Goal: Task Accomplishment & Management: Use online tool/utility

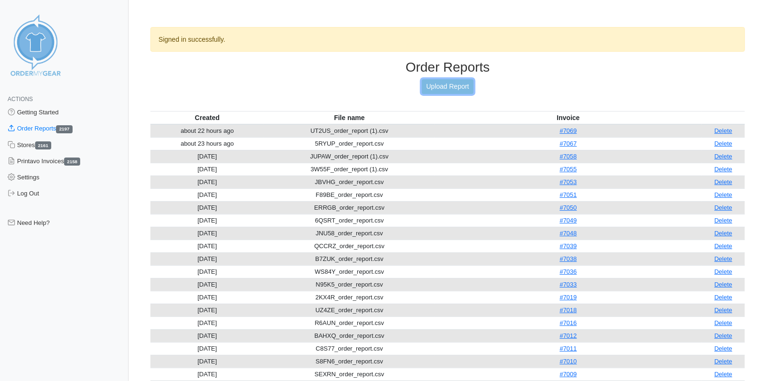
click at [442, 89] on link "Upload Report" at bounding box center [447, 86] width 51 height 15
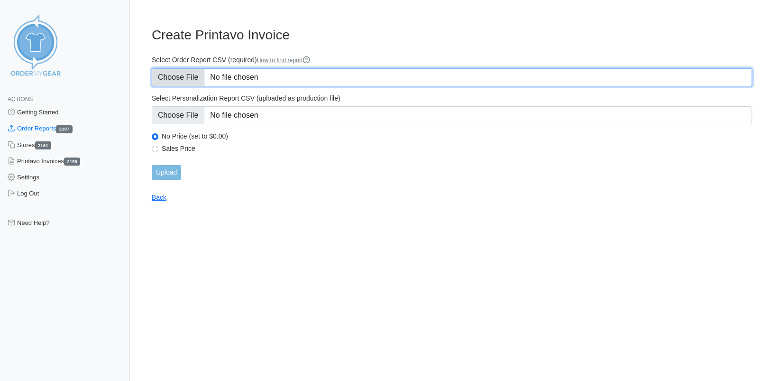
click at [181, 82] on input "Select Order Report CSV (required) How to find report" at bounding box center [452, 77] width 600 height 18
type input "C:\fakepath\YRV9G_order_report.csv"
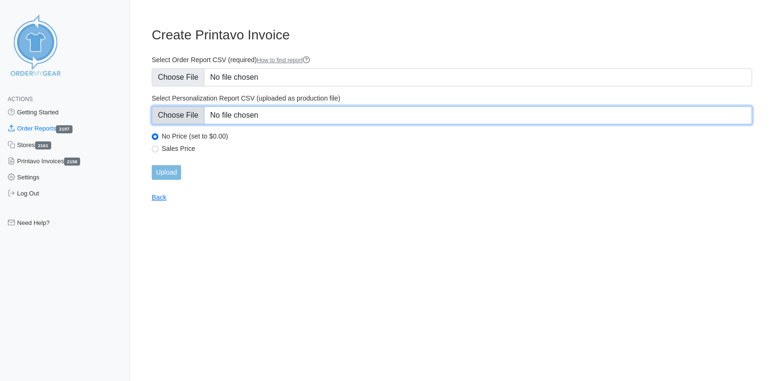
click at [198, 112] on input "Select Personalization Report CSV (uploaded as production file)" at bounding box center [452, 115] width 600 height 18
type input "C:\fakepath\YRV9G_personalization_report.csv"
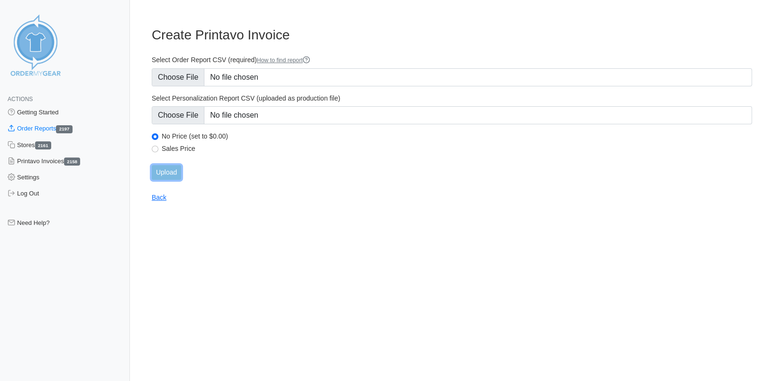
click at [169, 168] on input "Upload" at bounding box center [166, 172] width 29 height 15
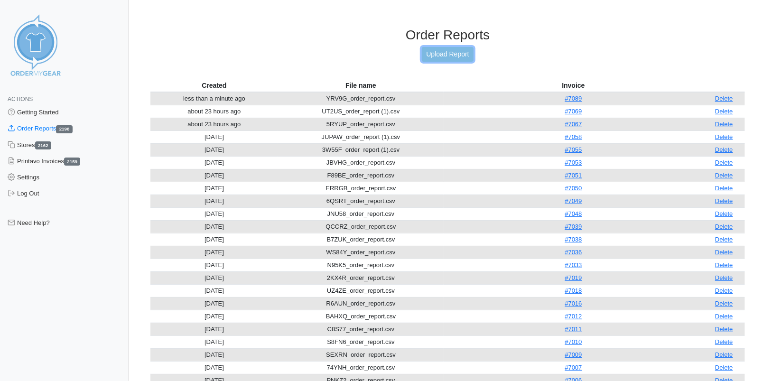
click at [437, 58] on link "Upload Report" at bounding box center [447, 54] width 51 height 15
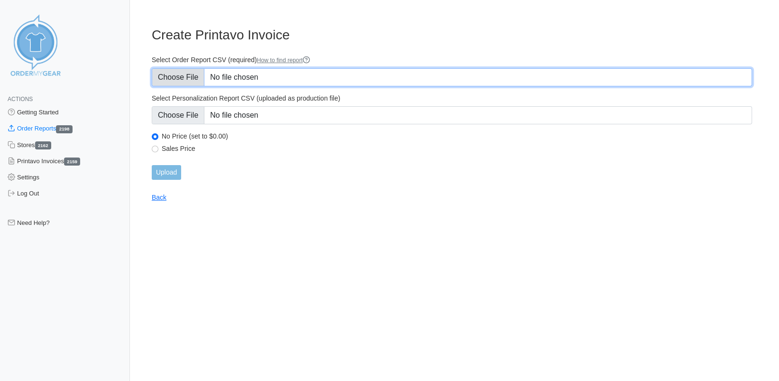
click at [188, 77] on input "Select Order Report CSV (required) How to find report" at bounding box center [452, 77] width 600 height 18
type input "C:\fakepath\STKHQ_order_report.csv"
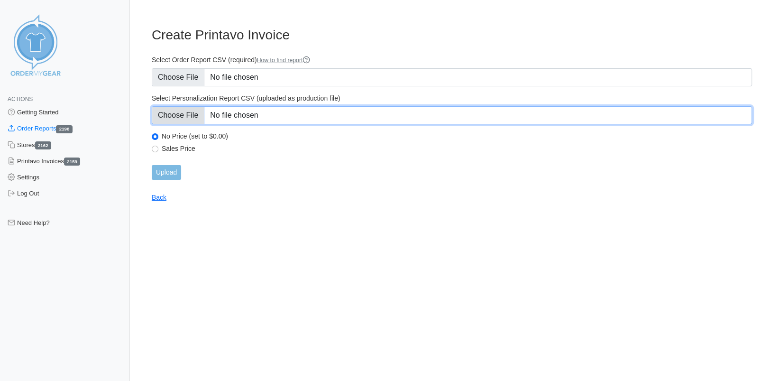
click at [180, 117] on input "Select Personalization Report CSV (uploaded as production file)" at bounding box center [452, 115] width 600 height 18
type input "C:\fakepath\STKHQ_personalization_report.csv"
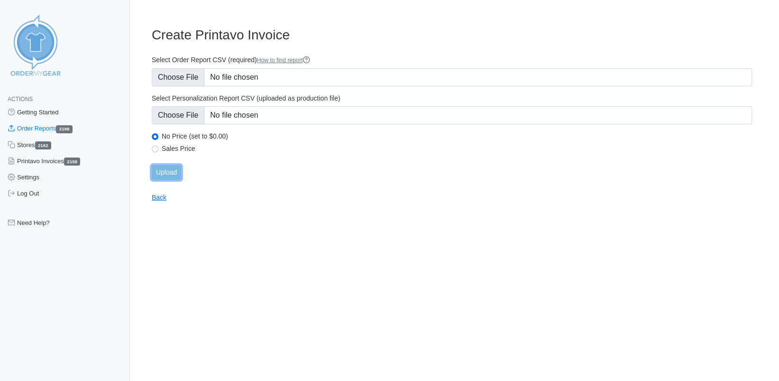
click at [170, 174] on input "Upload" at bounding box center [166, 172] width 29 height 15
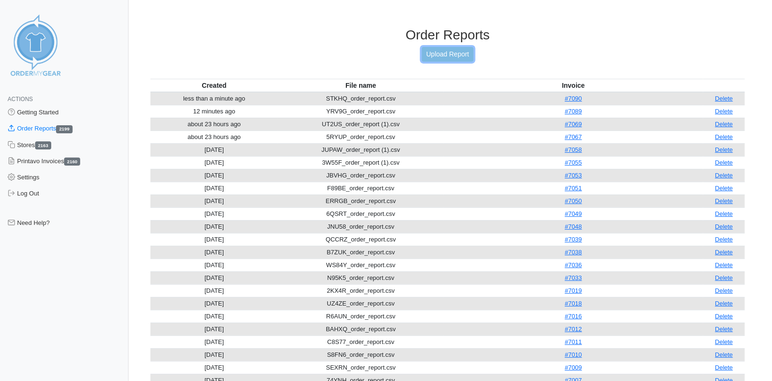
click at [445, 56] on link "Upload Report" at bounding box center [447, 54] width 51 height 15
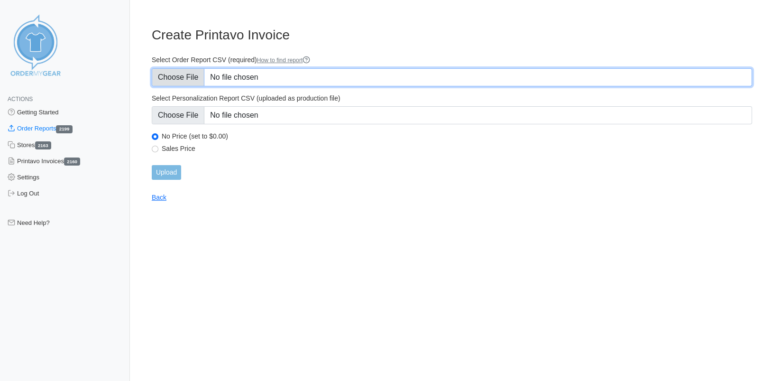
click at [178, 75] on input "Select Order Report CSV (required) How to find report" at bounding box center [452, 77] width 600 height 18
type input "C:\fakepath\UY25E_order_report.csv"
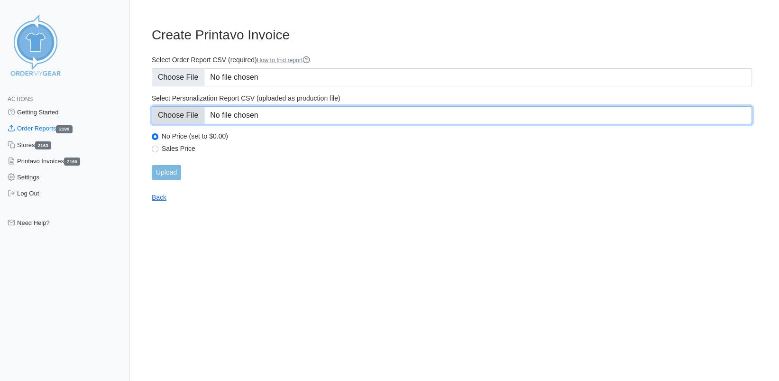
click at [182, 115] on input "Select Personalization Report CSV (uploaded as production file)" at bounding box center [452, 115] width 600 height 18
type input "C:\fakepath\UY25E_personalization_report.csv"
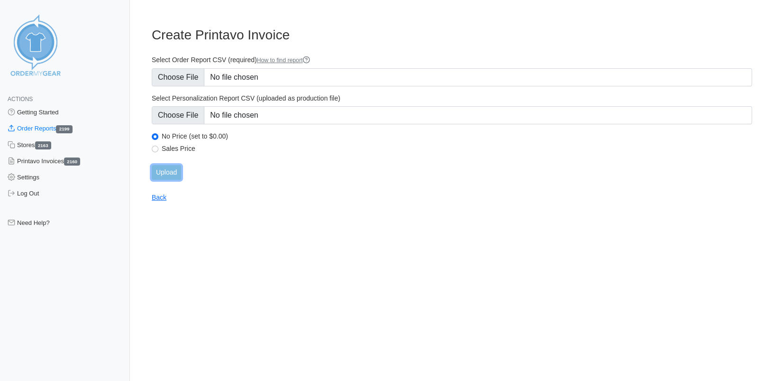
click at [168, 173] on input "Upload" at bounding box center [166, 172] width 29 height 15
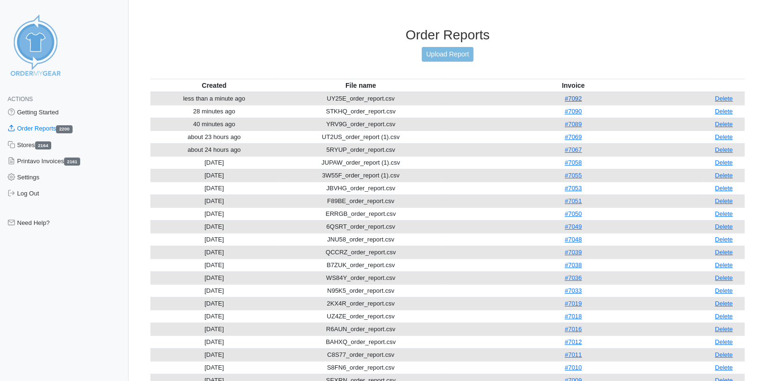
click at [570, 101] on link "#7092" at bounding box center [572, 98] width 17 height 7
click at [449, 56] on link "Upload Report" at bounding box center [447, 54] width 51 height 15
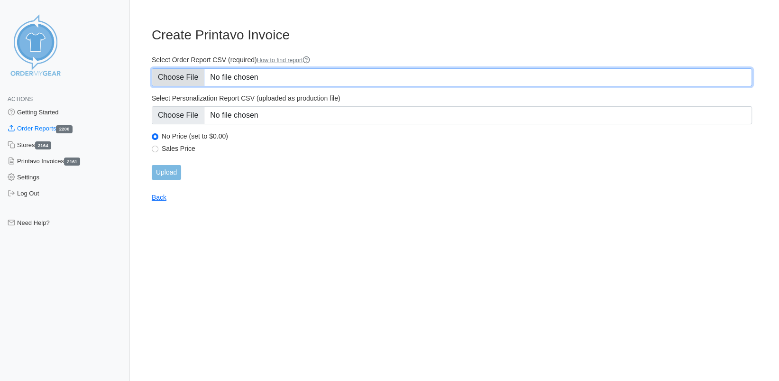
click at [171, 78] on input "Select Order Report CSV (required) How to find report" at bounding box center [452, 77] width 600 height 18
type input "C:\fakepath\95DYE_order_report.csv"
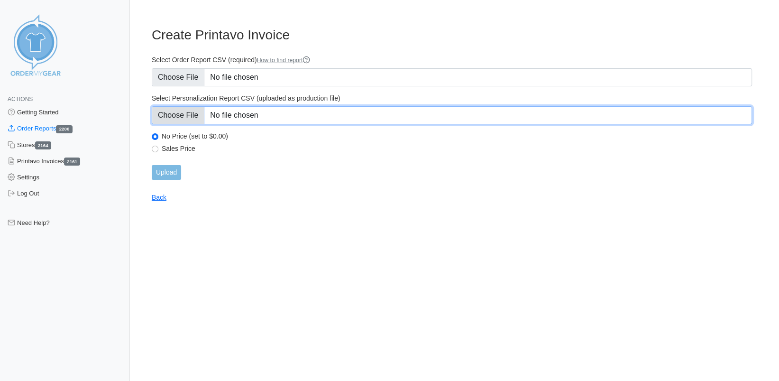
click at [191, 116] on input "Select Personalization Report CSV (uploaded as production file)" at bounding box center [452, 115] width 600 height 18
click at [168, 118] on input "Select Personalization Report CSV (uploaded as production file)" at bounding box center [452, 115] width 600 height 18
type input "C:\fakepath\95DYE_personalization_report.csv"
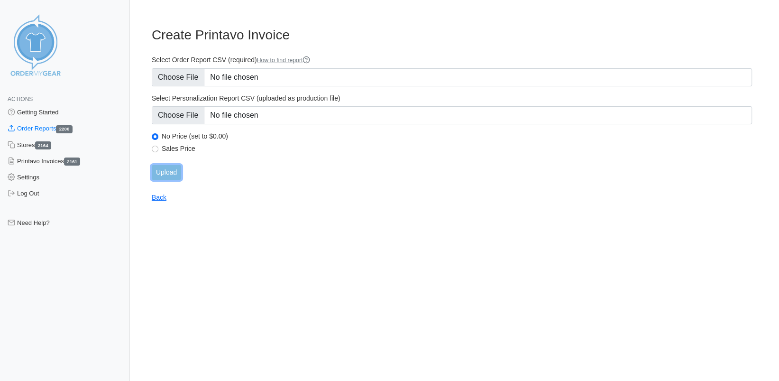
click at [167, 173] on input "Upload" at bounding box center [166, 172] width 29 height 15
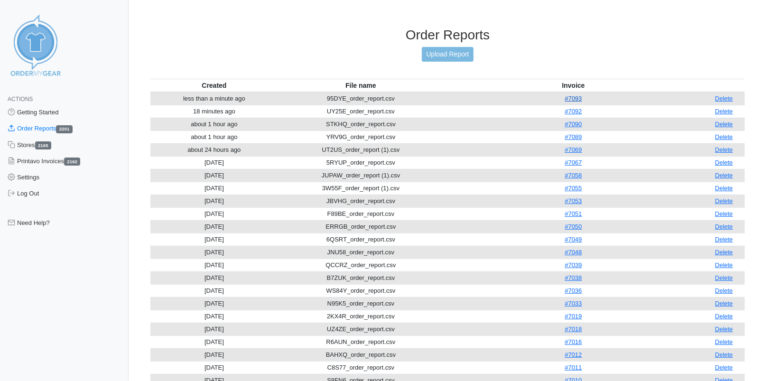
click at [581, 99] on link "#7093" at bounding box center [572, 98] width 17 height 7
click at [577, 100] on link "#7093" at bounding box center [572, 98] width 17 height 7
